Goal: Check status

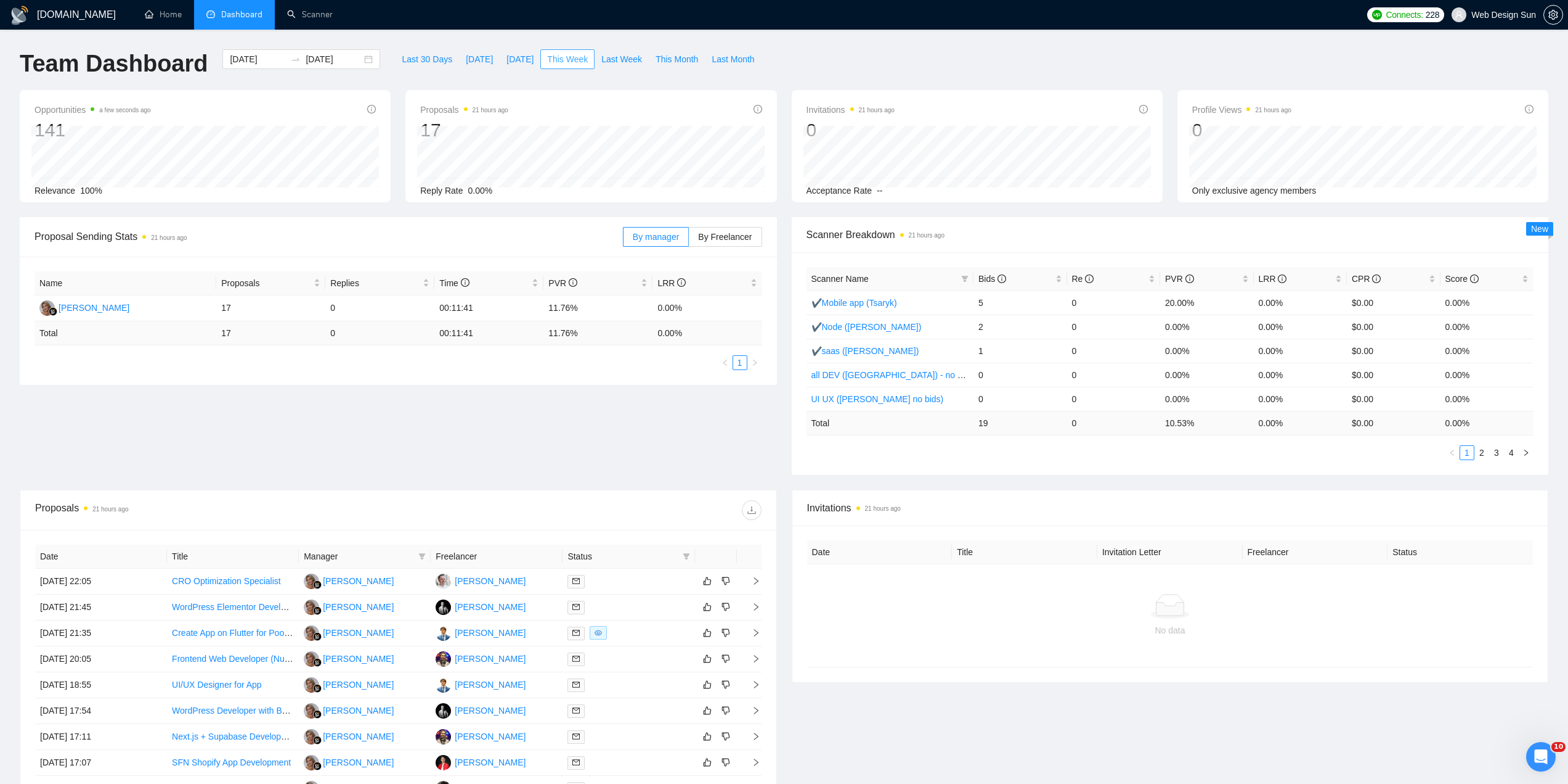
click at [559, 59] on span "This Week" at bounding box center [567, 60] width 41 height 14
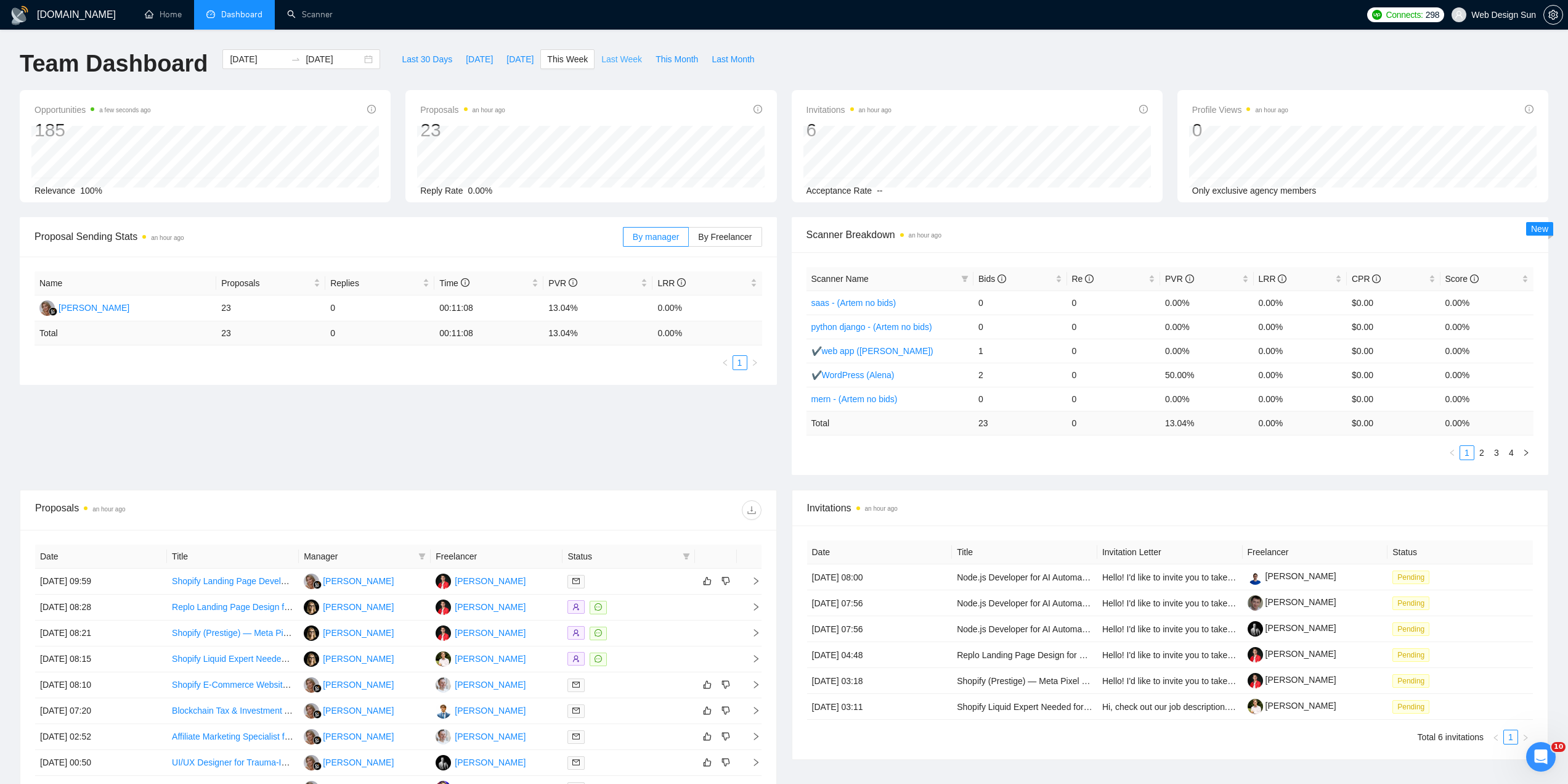
click at [607, 58] on span "Last Week" at bounding box center [622, 60] width 41 height 14
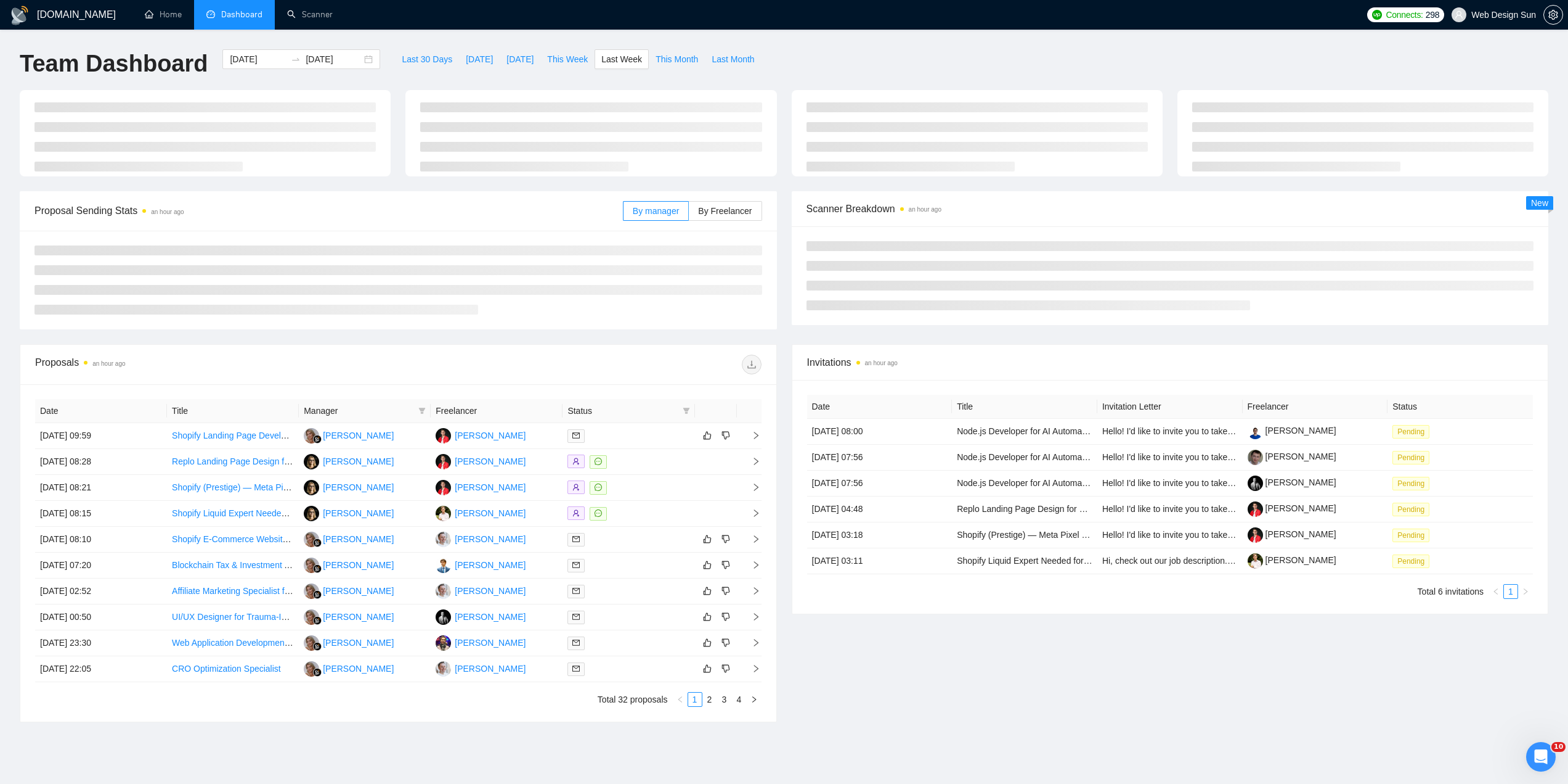
type input "2025-09-29"
type input "2025-10-05"
